Goal: Find specific page/section

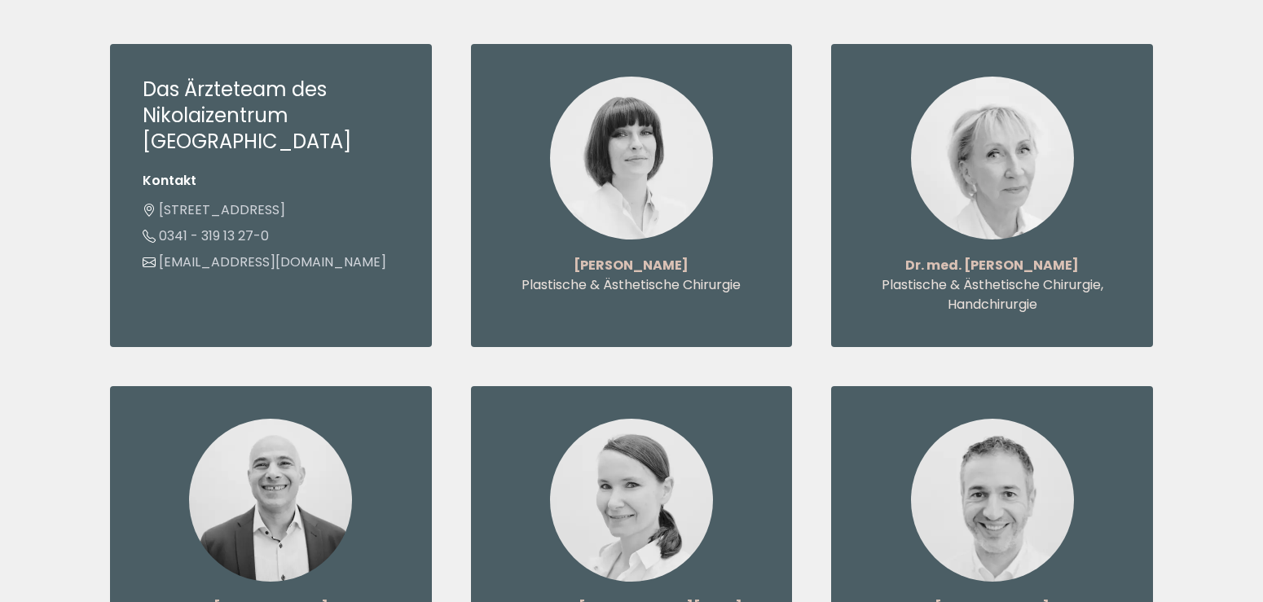
scroll to position [1828, 0]
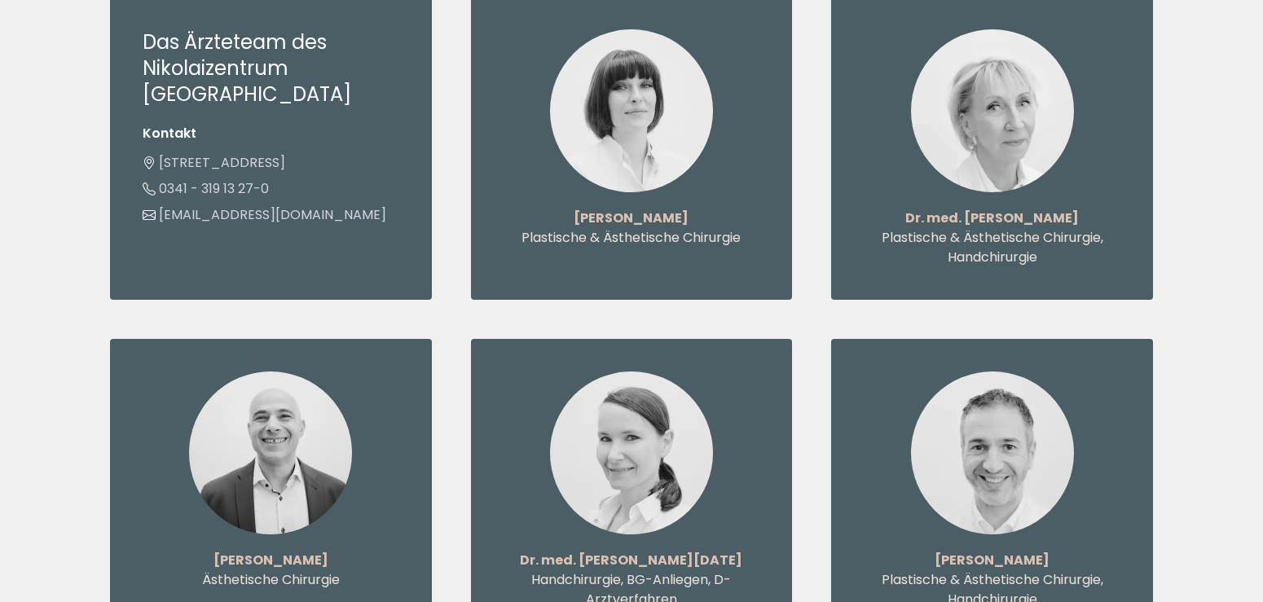
click at [652, 125] on img at bounding box center [631, 110] width 163 height 163
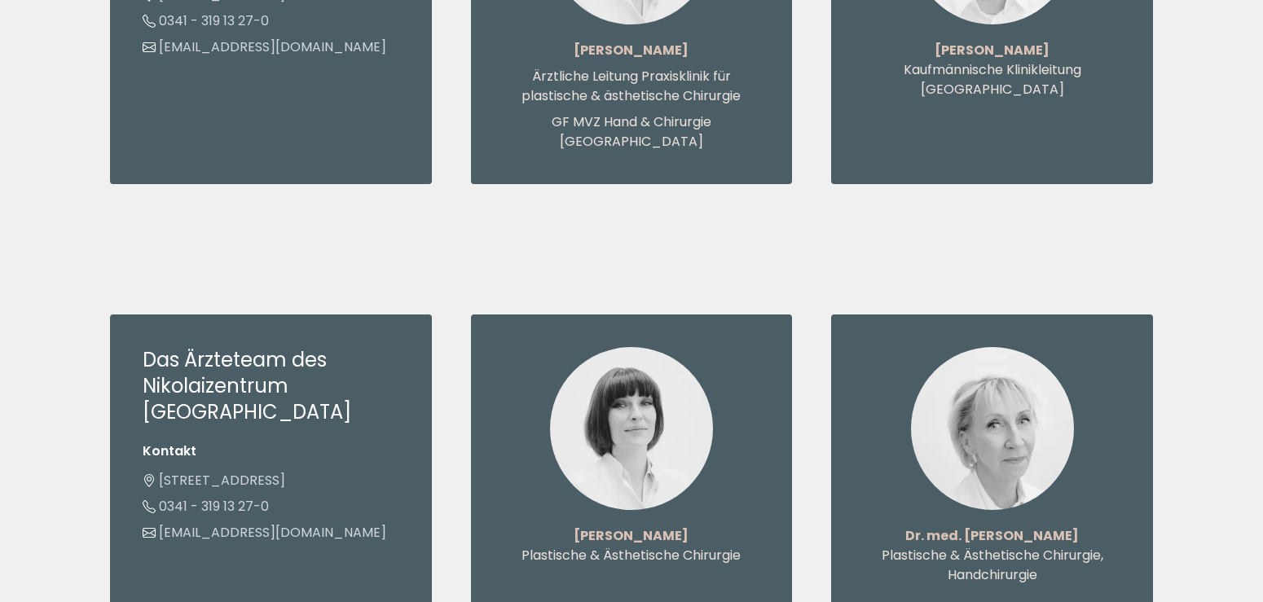
scroll to position [1496, 0]
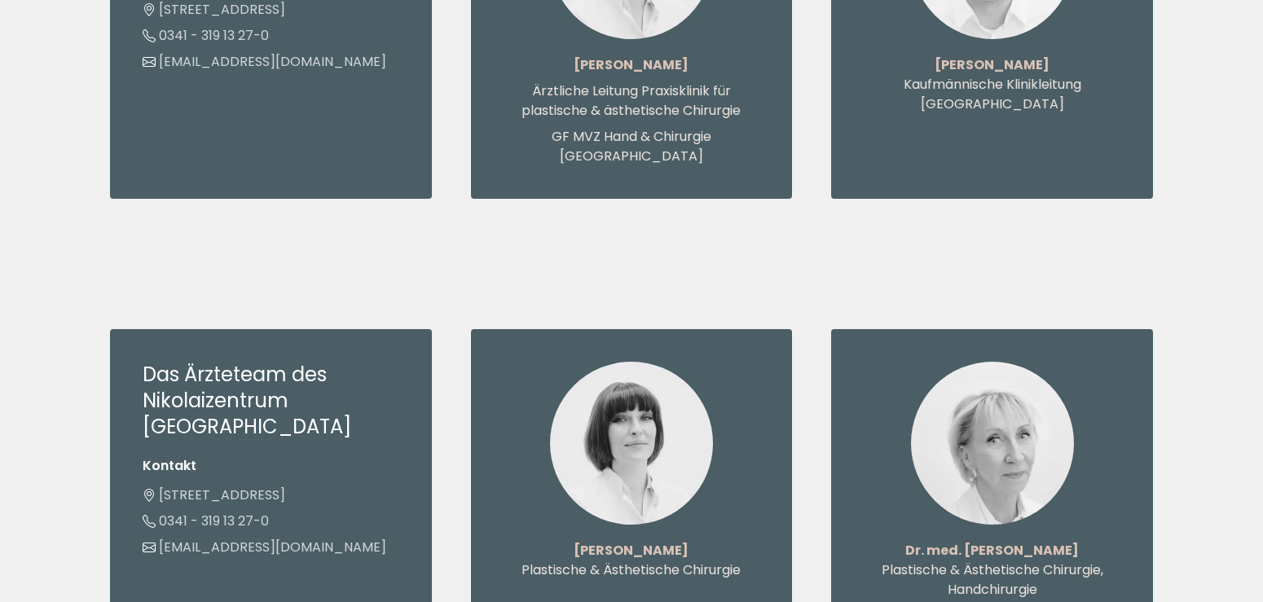
click at [756, 362] on picture at bounding box center [631, 443] width 257 height 163
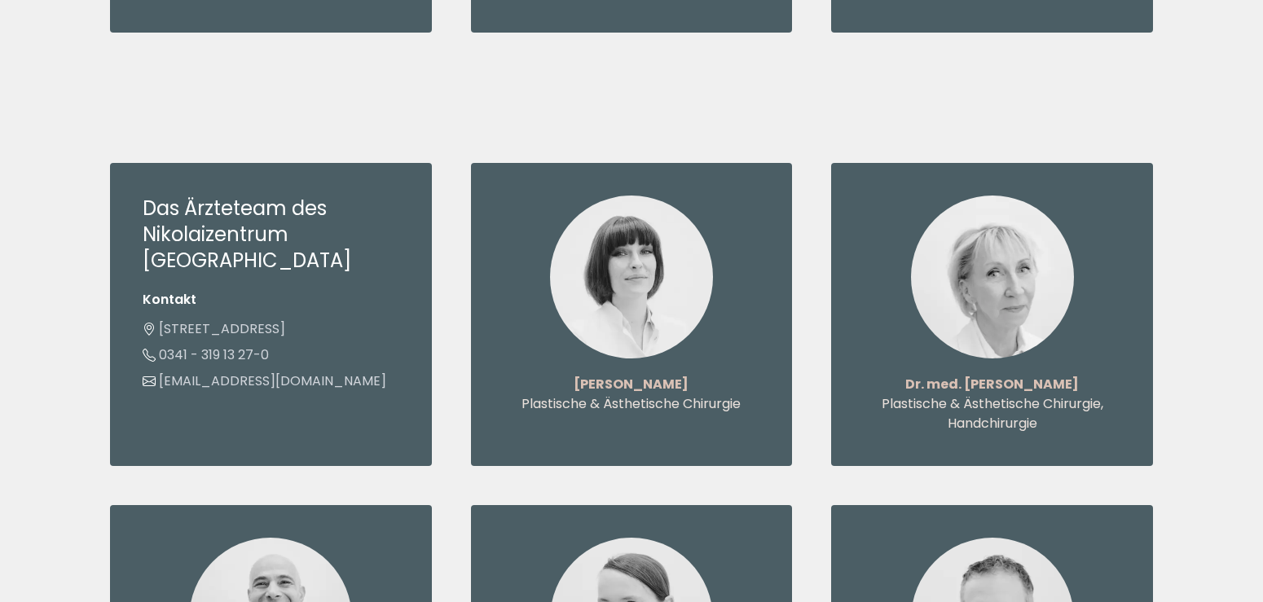
click at [737, 256] on picture at bounding box center [631, 277] width 257 height 163
click at [613, 242] on img at bounding box center [631, 277] width 163 height 163
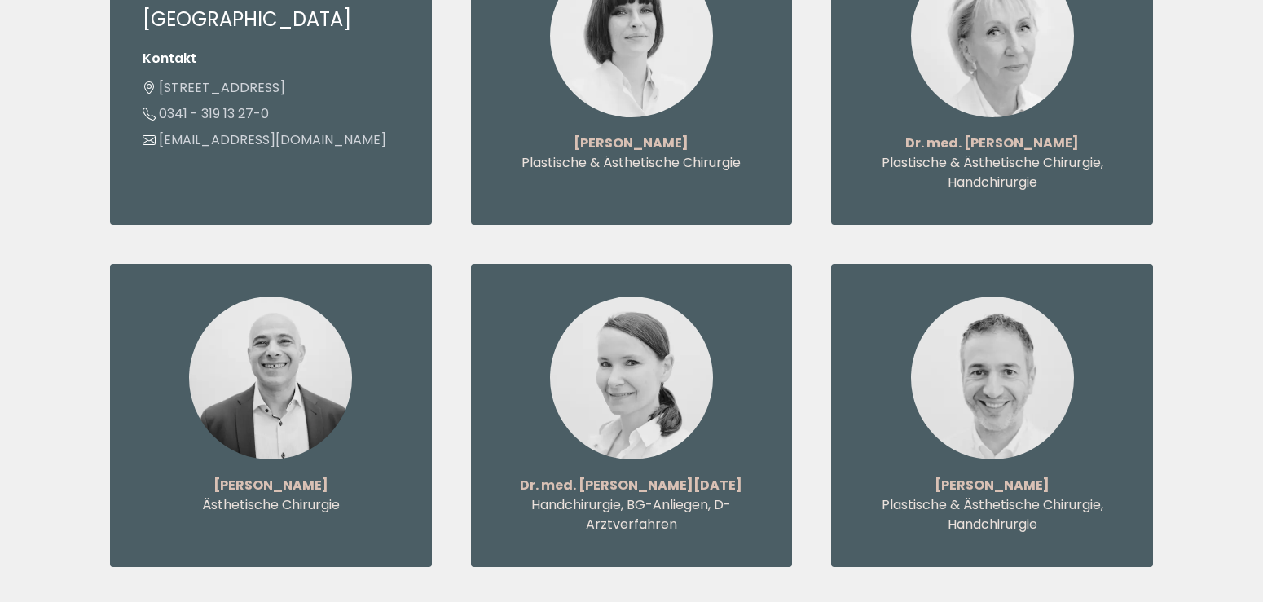
scroll to position [1994, 0]
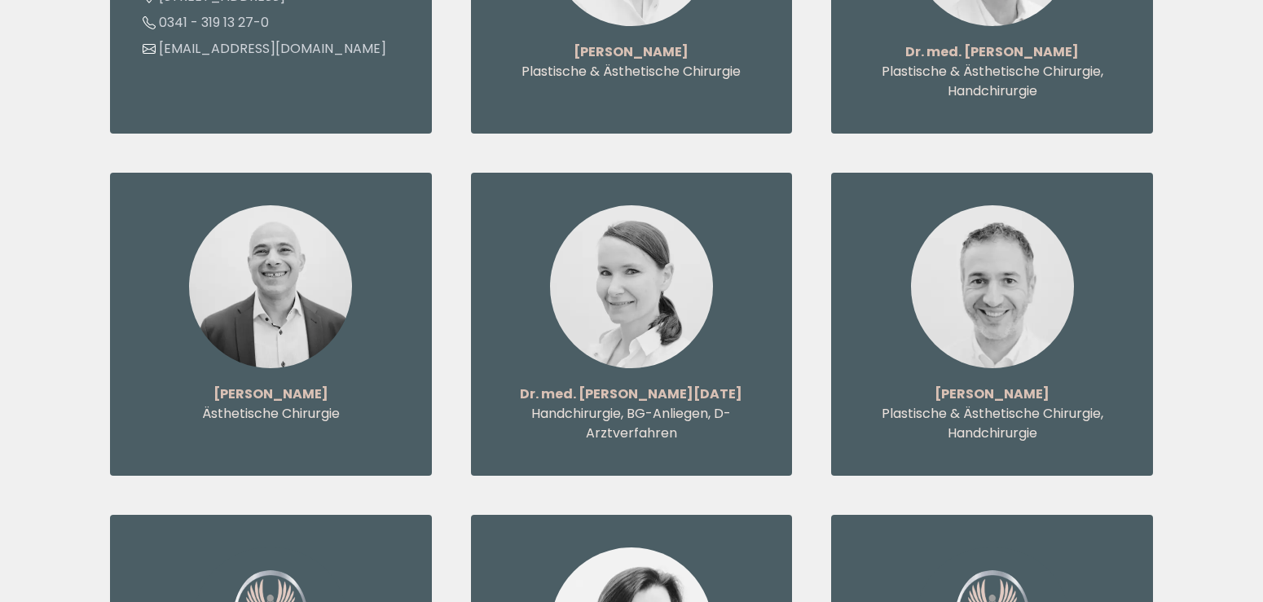
click at [1012, 226] on img at bounding box center [992, 286] width 163 height 163
click at [281, 274] on img at bounding box center [270, 286] width 163 height 163
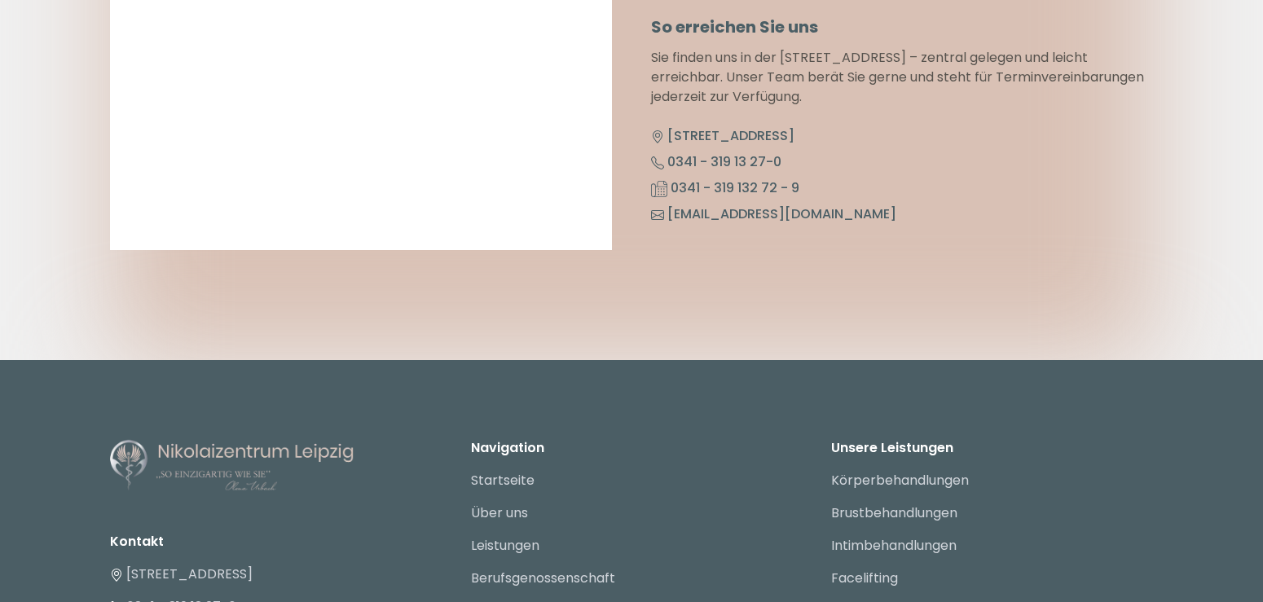
scroll to position [8476, 0]
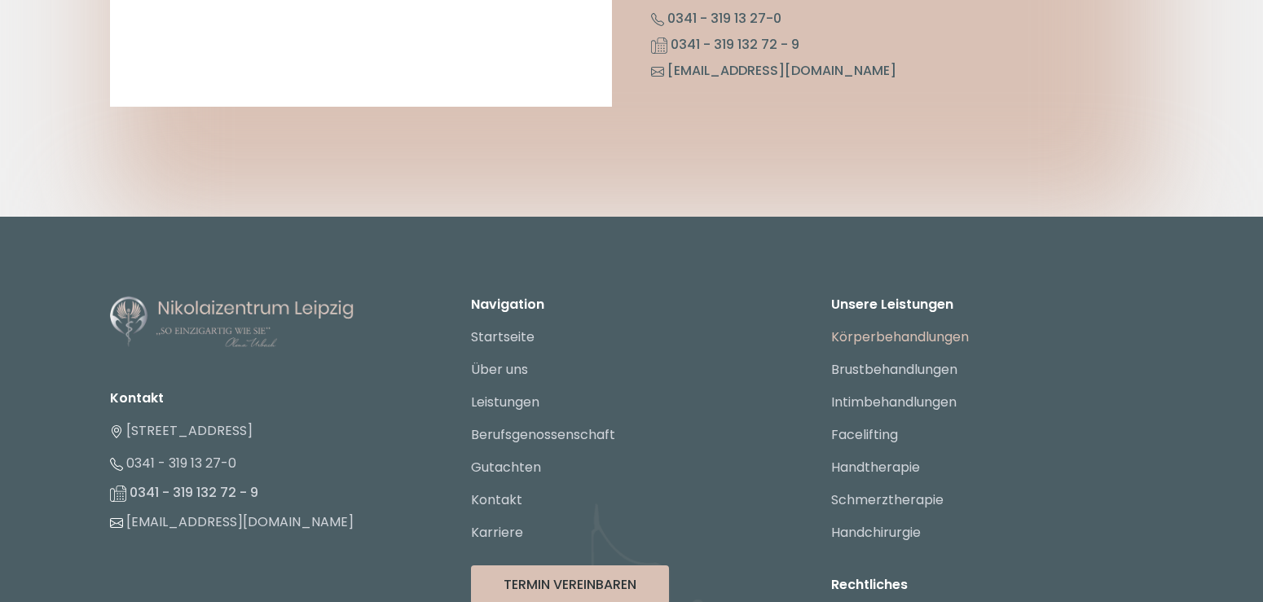
click at [926, 328] on link "Körperbehandlungen" at bounding box center [900, 337] width 138 height 19
